Goal: Transaction & Acquisition: Purchase product/service

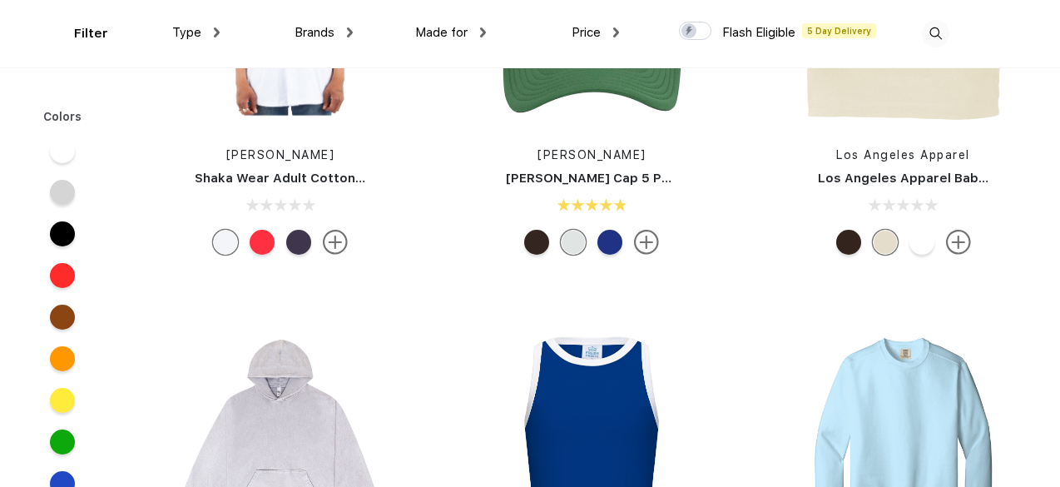
scroll to position [8066, 0]
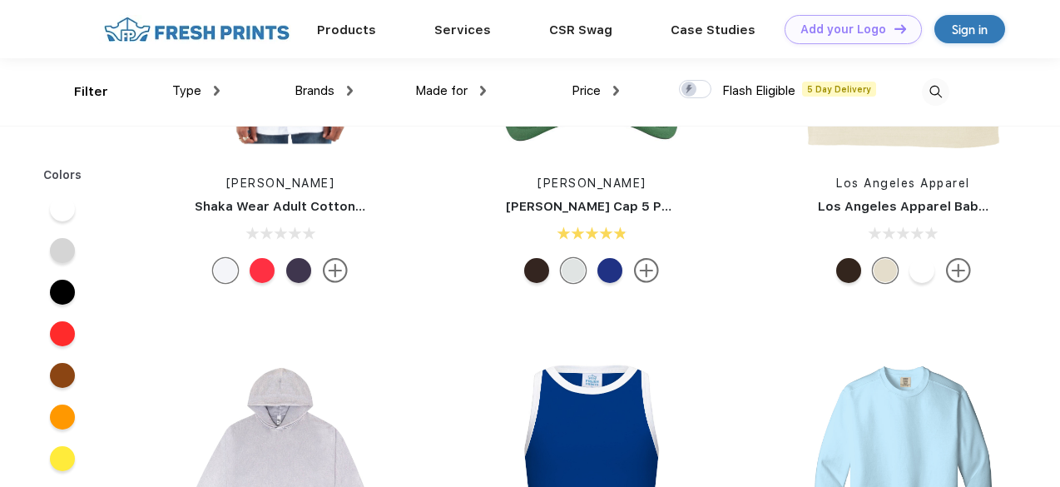
click at [230, 94] on div "Brands Most Popular Brands Moleskine Hydroflask Marine Layer S'well Vineyard Vi…" at bounding box center [286, 91] width 133 height 67
click at [205, 82] on div "Type" at bounding box center [195, 91] width 47 height 19
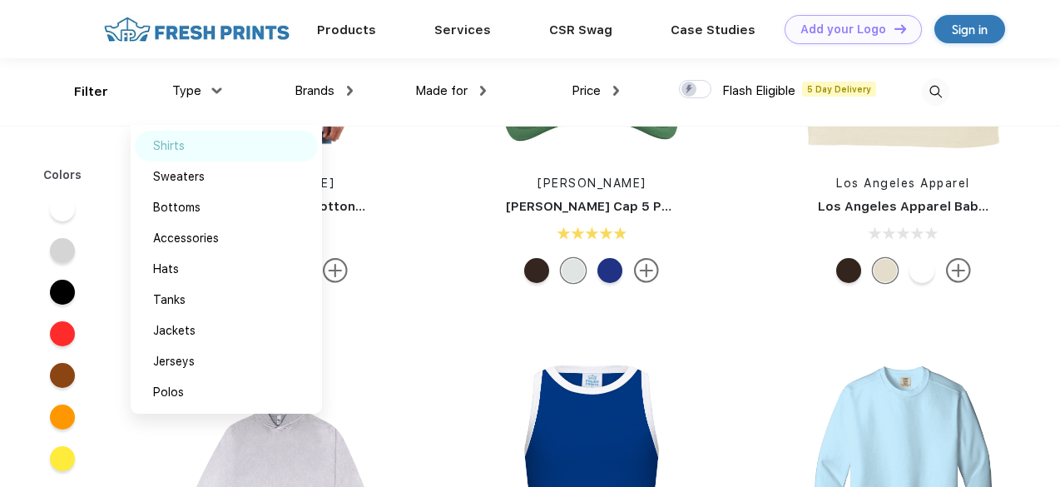
click at [199, 144] on img at bounding box center [203, 145] width 12 height 8
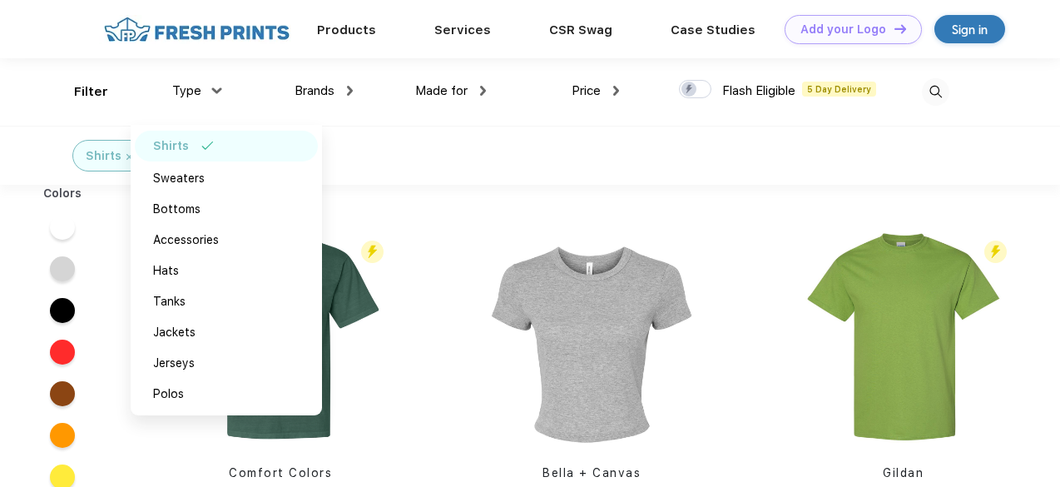
click at [650, 123] on div "Filter Type Shirts Sweaters Bottoms Accessories Hats Tanks Jackets Jerseys Polo…" at bounding box center [511, 91] width 875 height 67
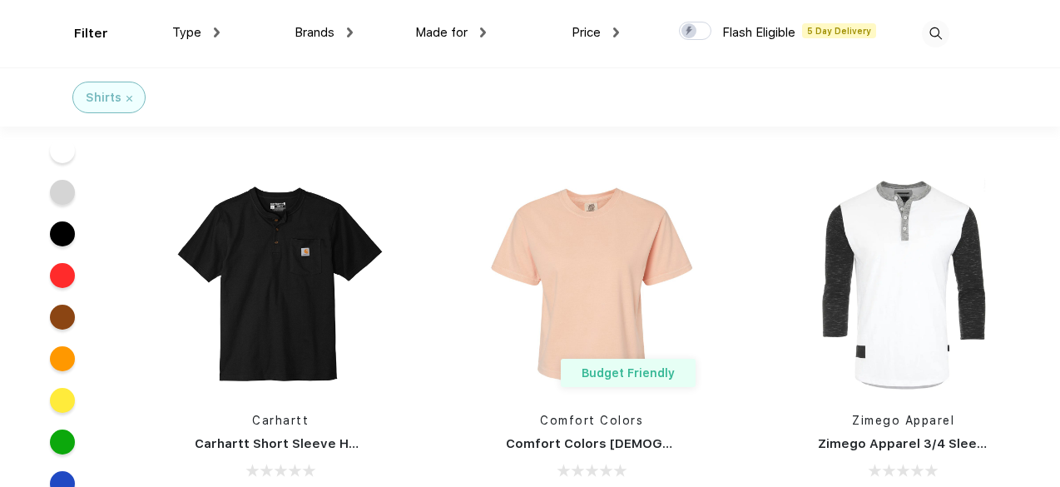
scroll to position [9983, 0]
click at [719, 310] on div "Budget Friendly Comfort Colors Comfort Colors Ladies' Heavyweight Cropped T-Shi…" at bounding box center [591, 349] width 311 height 353
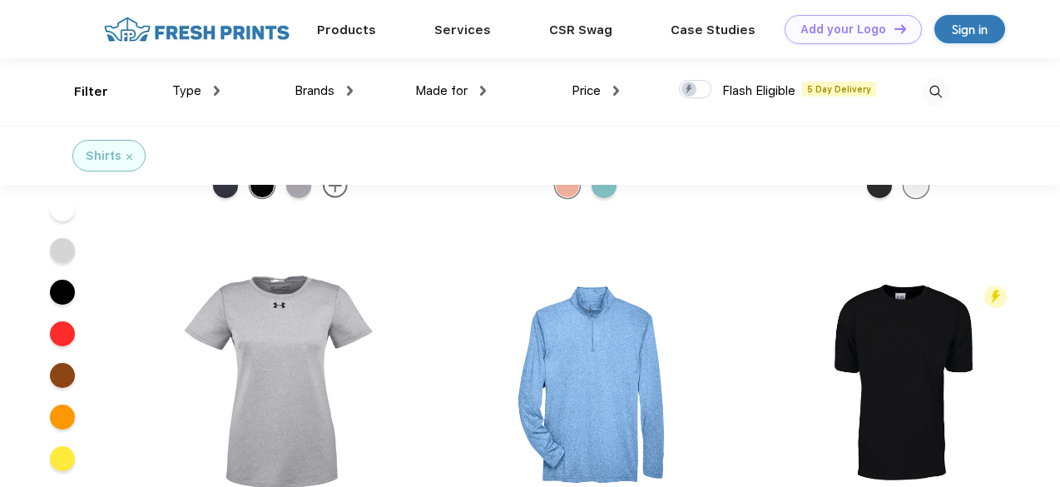
scroll to position [10049, 0]
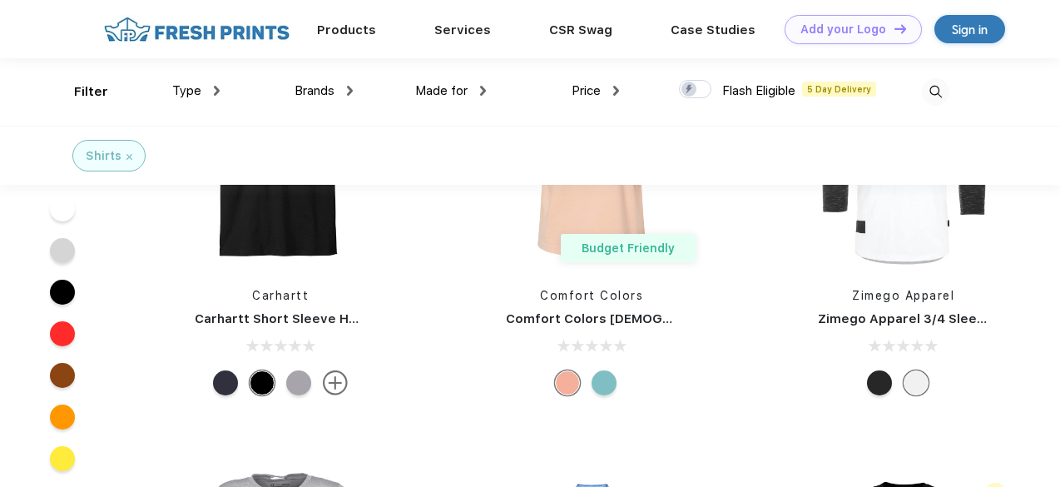
click at [303, 314] on link "Carhartt Short Sleeve Henley T-Shirt" at bounding box center [313, 318] width 236 height 15
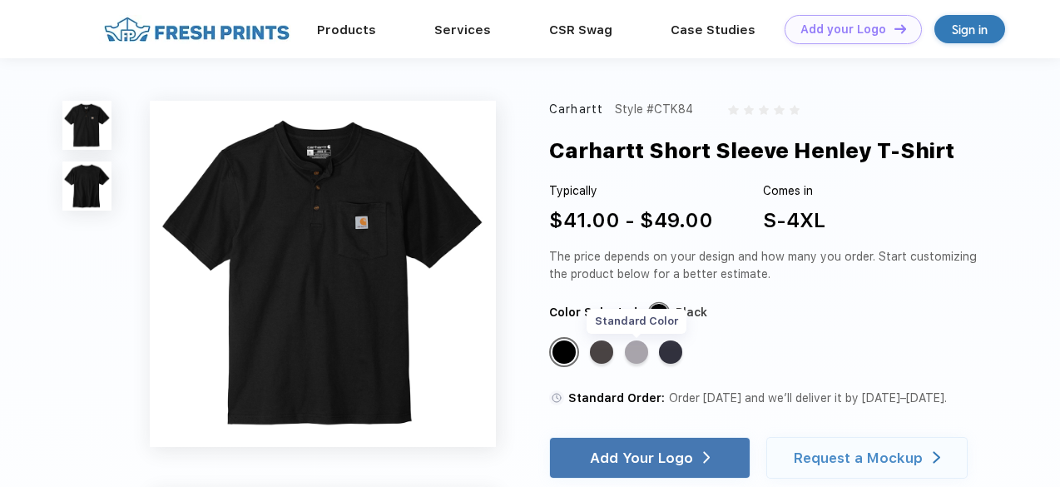
click at [634, 350] on div "Standard Color" at bounding box center [636, 351] width 23 height 23
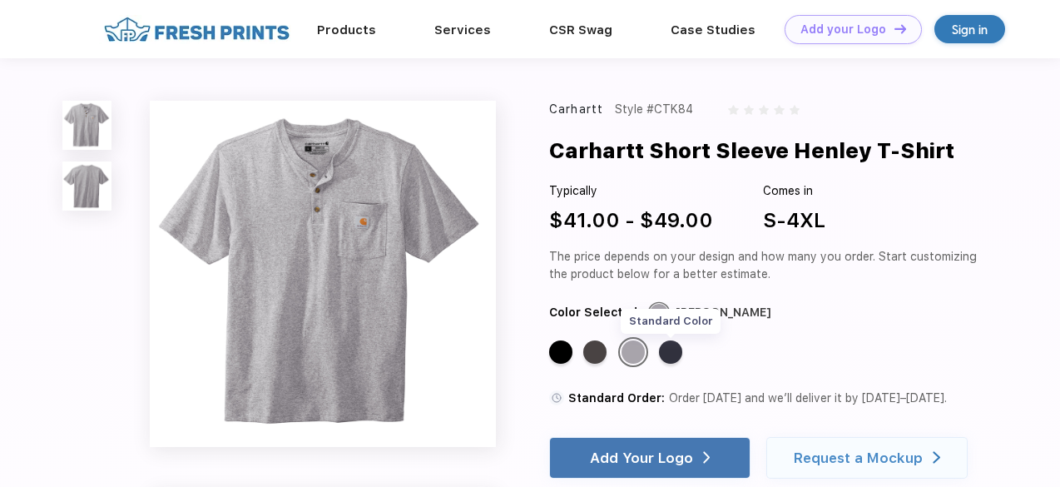
click at [669, 346] on div "Standard Color" at bounding box center [670, 351] width 23 height 23
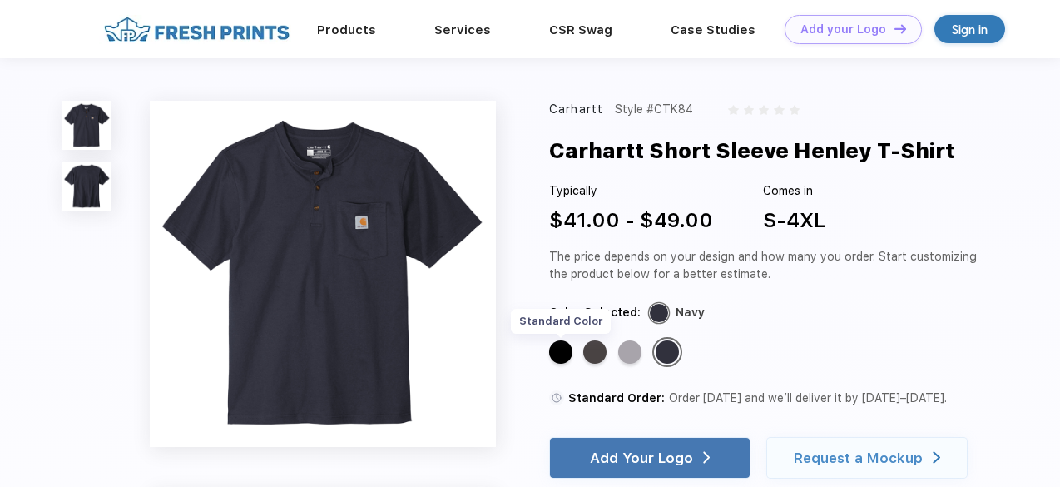
click at [568, 362] on div "Standard Color" at bounding box center [560, 351] width 23 height 23
